Goal: Download file/media

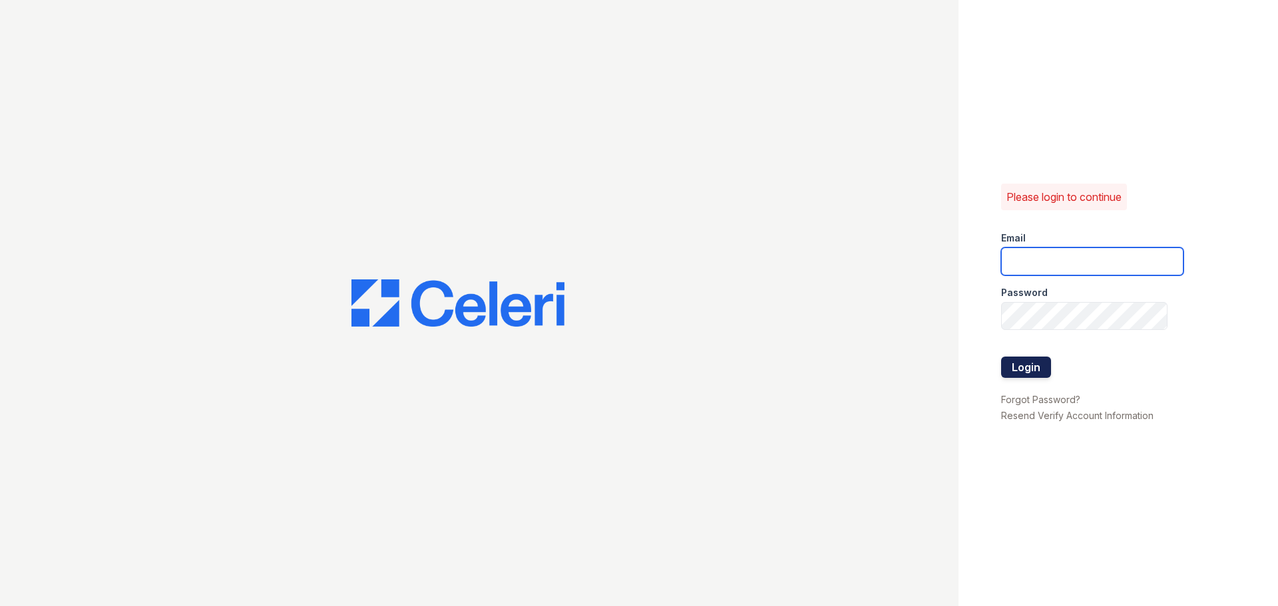
type input "[EMAIL_ADDRESS][DOMAIN_NAME]"
click at [1037, 368] on button "Login" at bounding box center [1026, 367] width 50 height 21
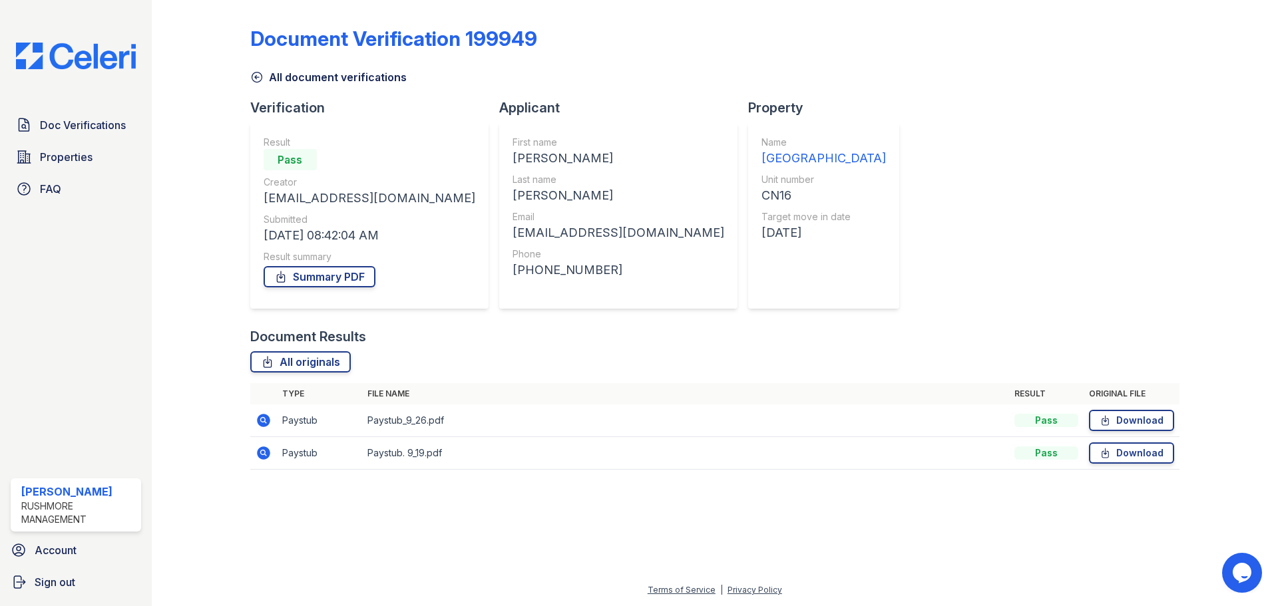
click at [419, 427] on td "Paystub_9_26.pdf" at bounding box center [685, 421] width 647 height 33
click at [417, 424] on td "Paystub_9_26.pdf" at bounding box center [685, 421] width 647 height 33
click at [1144, 427] on link "Download" at bounding box center [1131, 420] width 85 height 21
